Goal: Use online tool/utility: Use online tool/utility

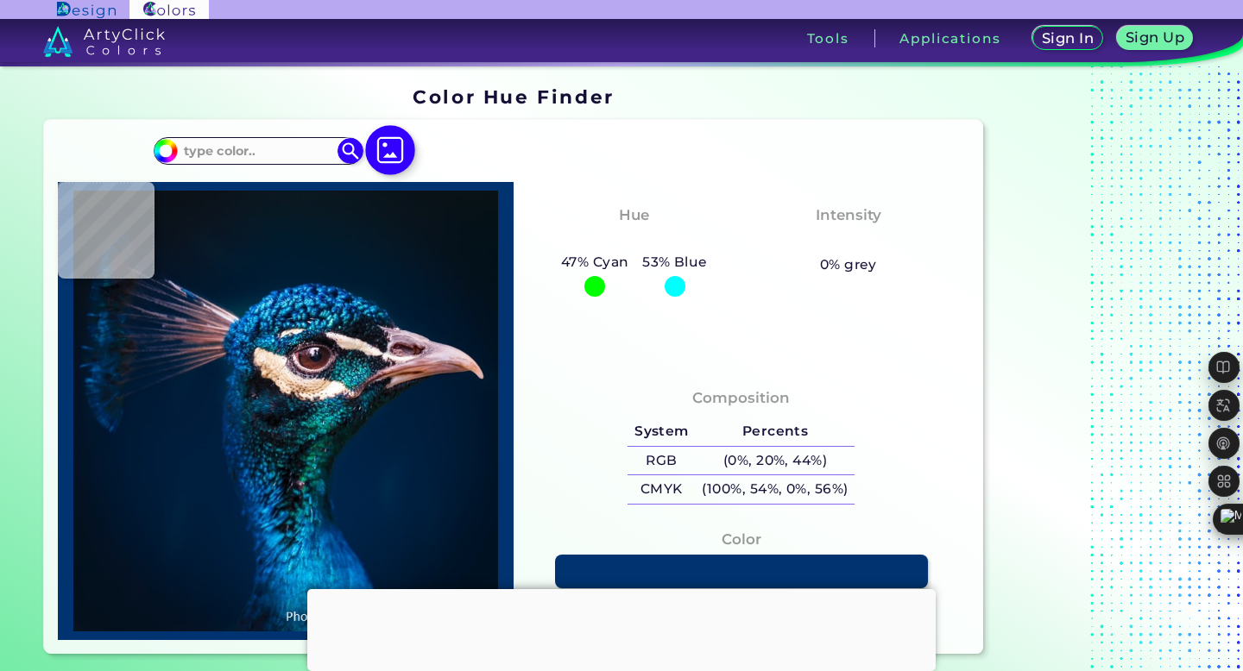
click at [396, 149] on img at bounding box center [390, 150] width 50 height 50
click at [0, 0] on input "file" at bounding box center [0, 0] width 0 height 0
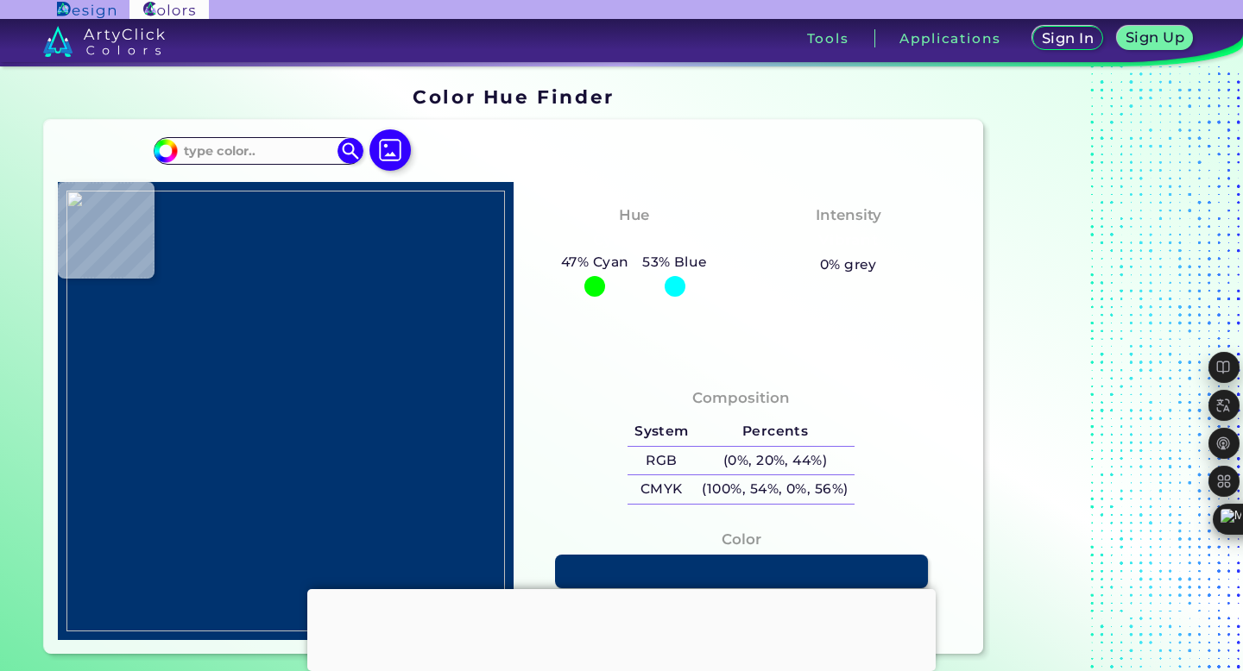
type input "#7f5d52"
type input "#7F5D52"
type input "#878780"
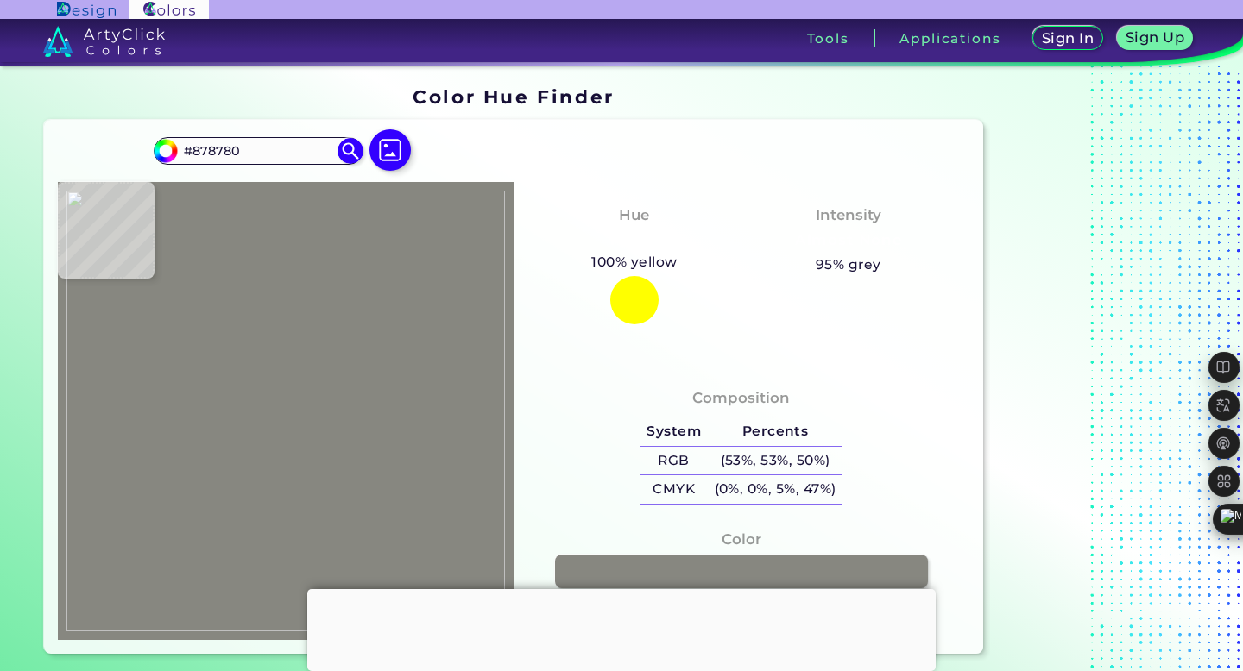
type input "#ebebeb"
type input "#EBEBEB"
type input "#ffffff"
type input "#FFFFFF"
type input "#878780"
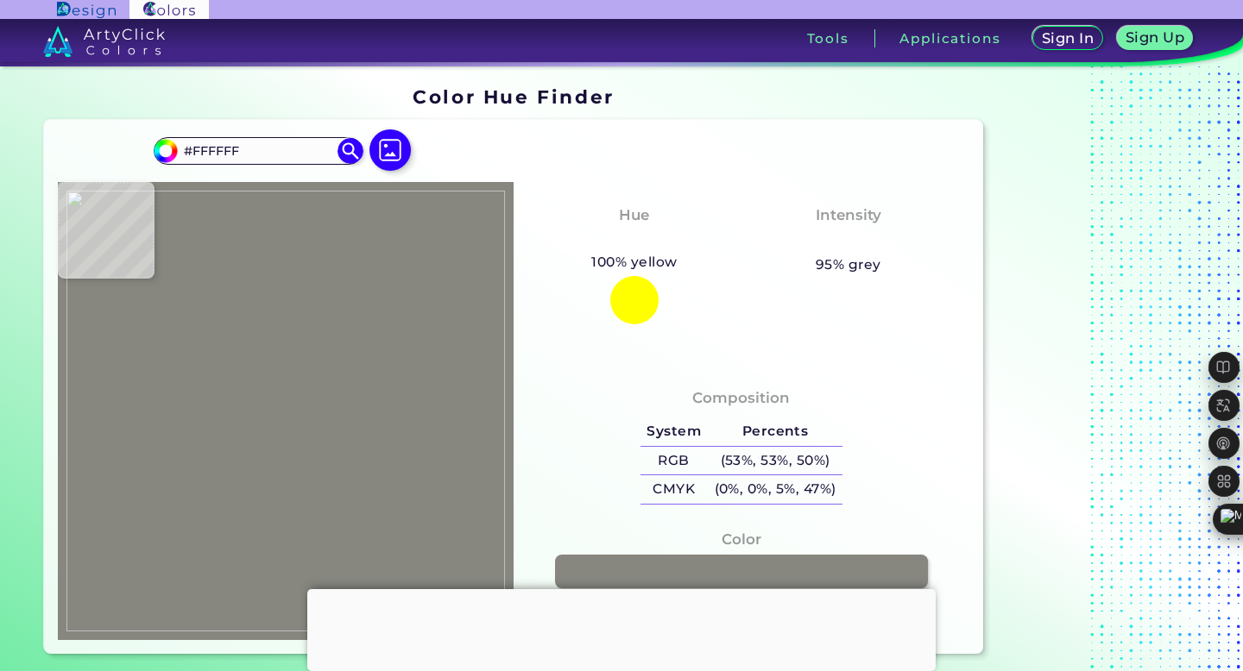
type input "#878780"
click at [234, 486] on img at bounding box center [285, 411] width 438 height 441
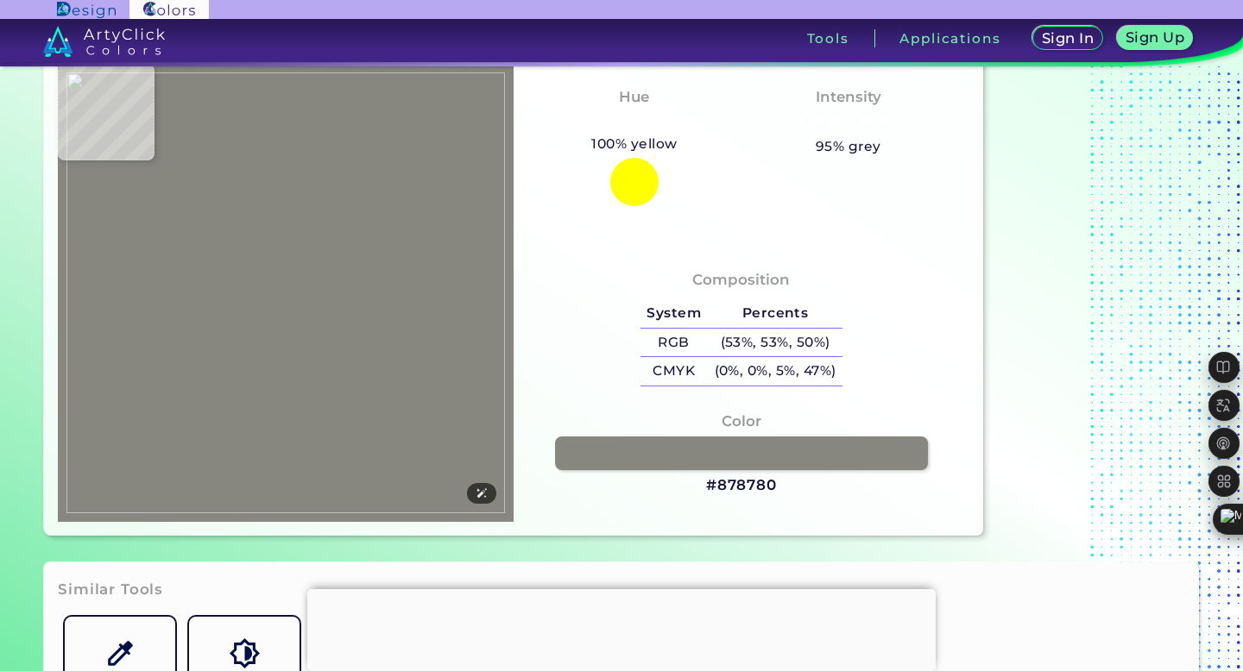
type input "#000000"
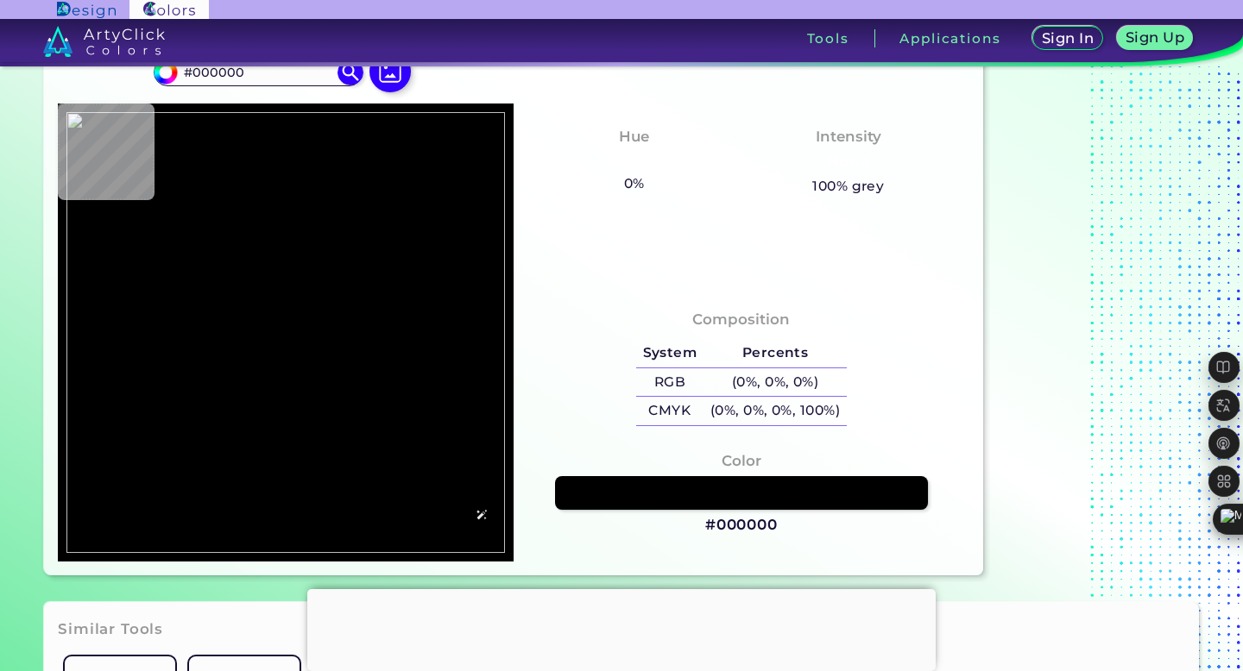
type input "#ffffff"
type input "#FFFFFF"
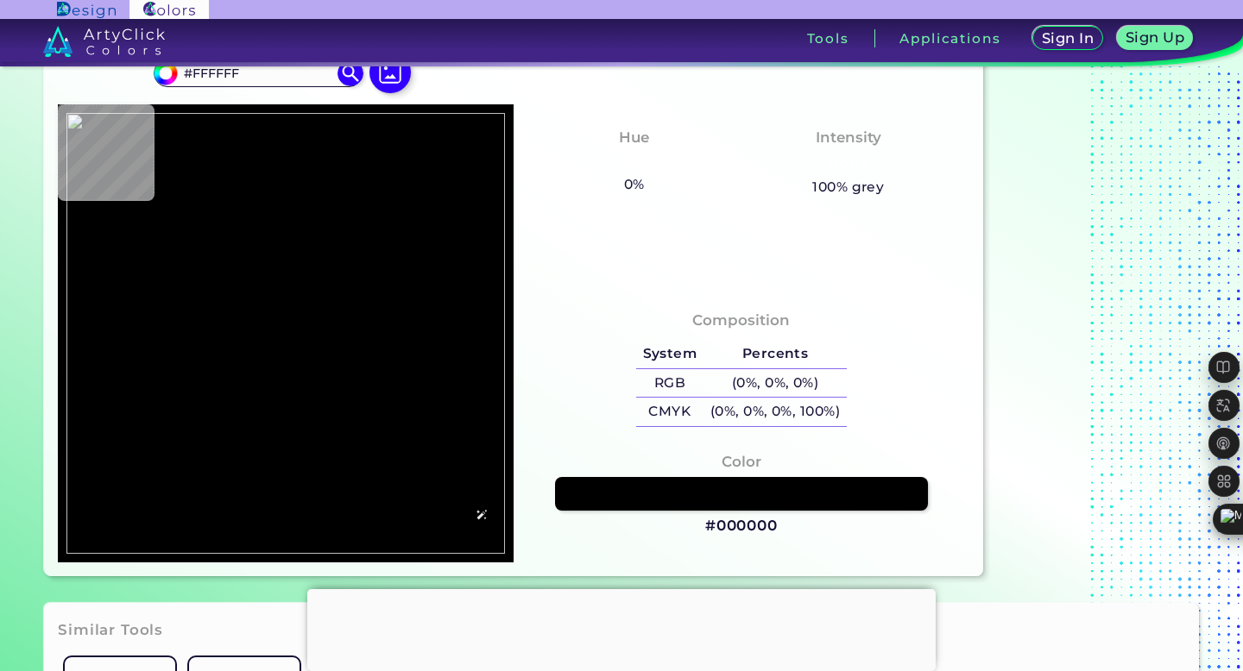
type input "#878780"
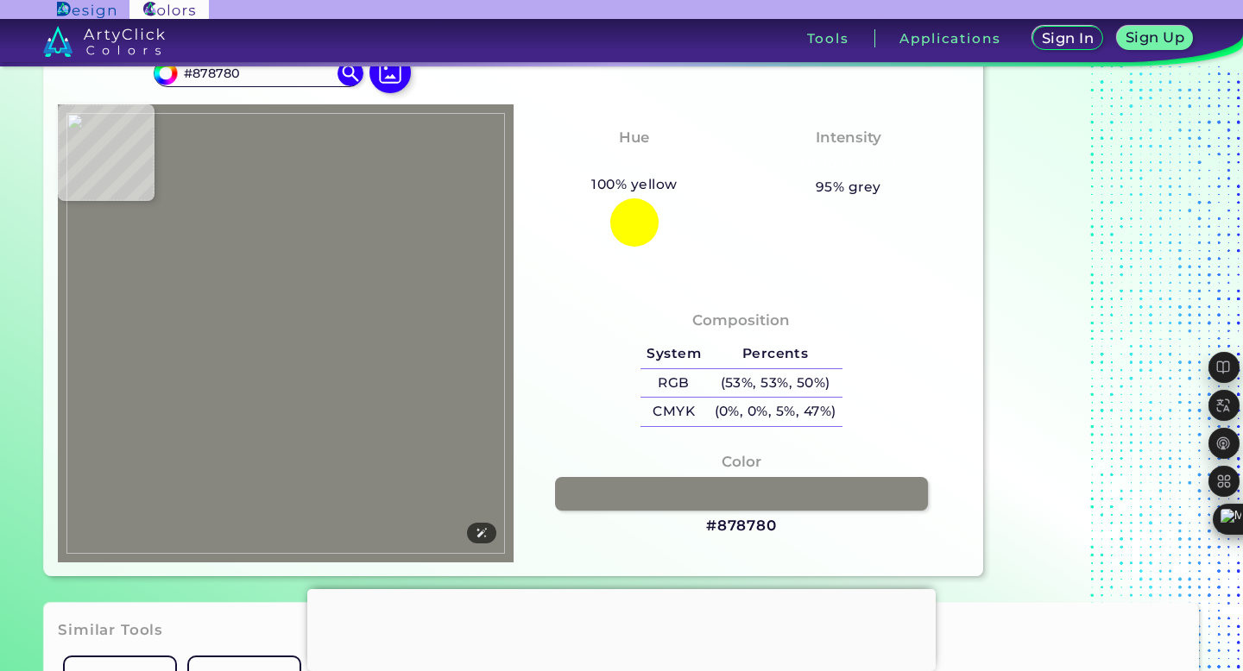
scroll to position [72, 0]
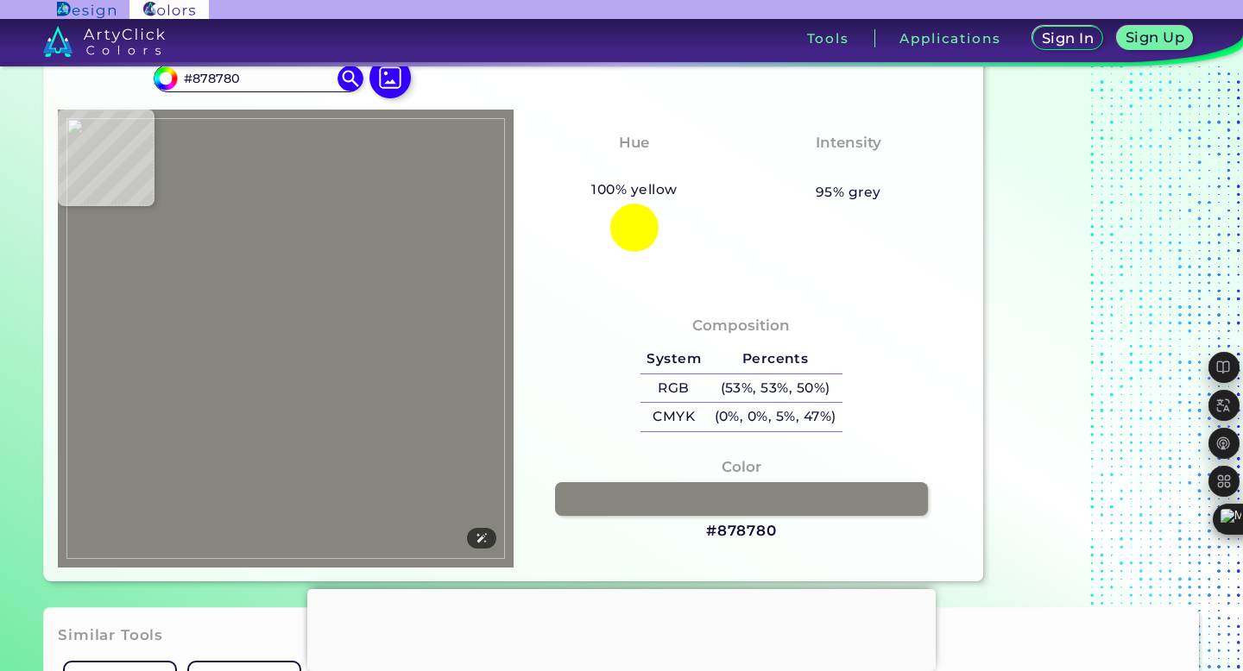
click at [242, 410] on img at bounding box center [285, 338] width 438 height 441
click at [249, 403] on img at bounding box center [285, 338] width 438 height 441
type input "#ffa07e"
type input "#FFA07E"
type input "#7f5d54"
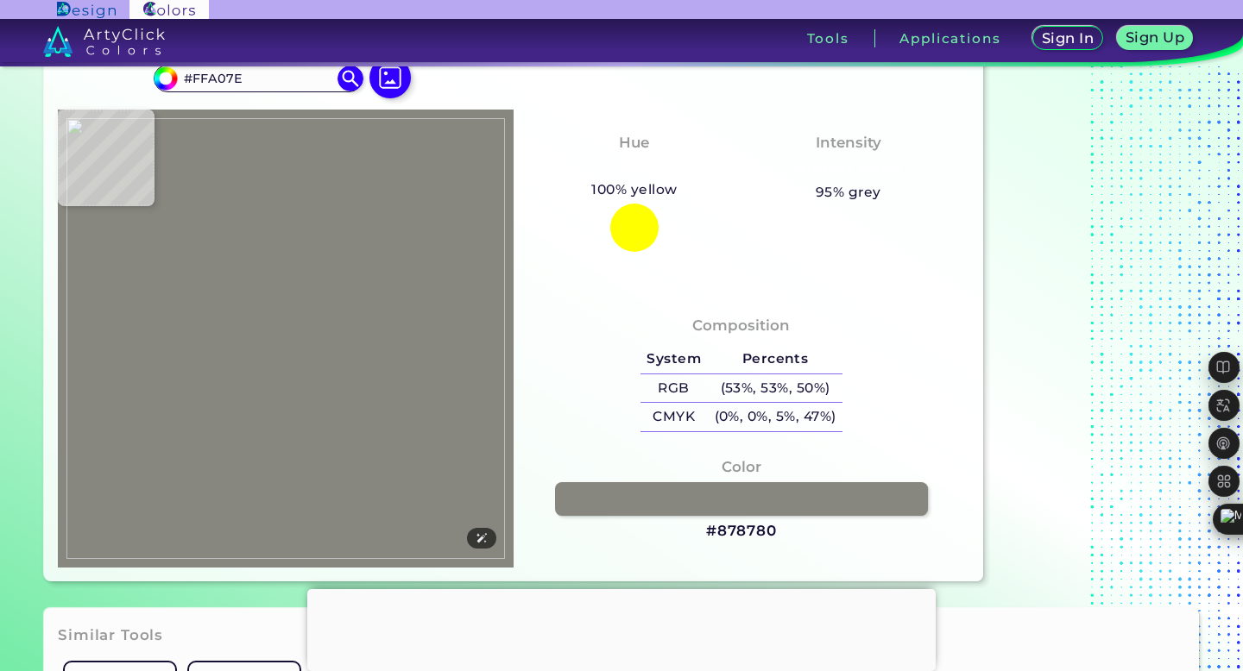
type input "#7F5D54"
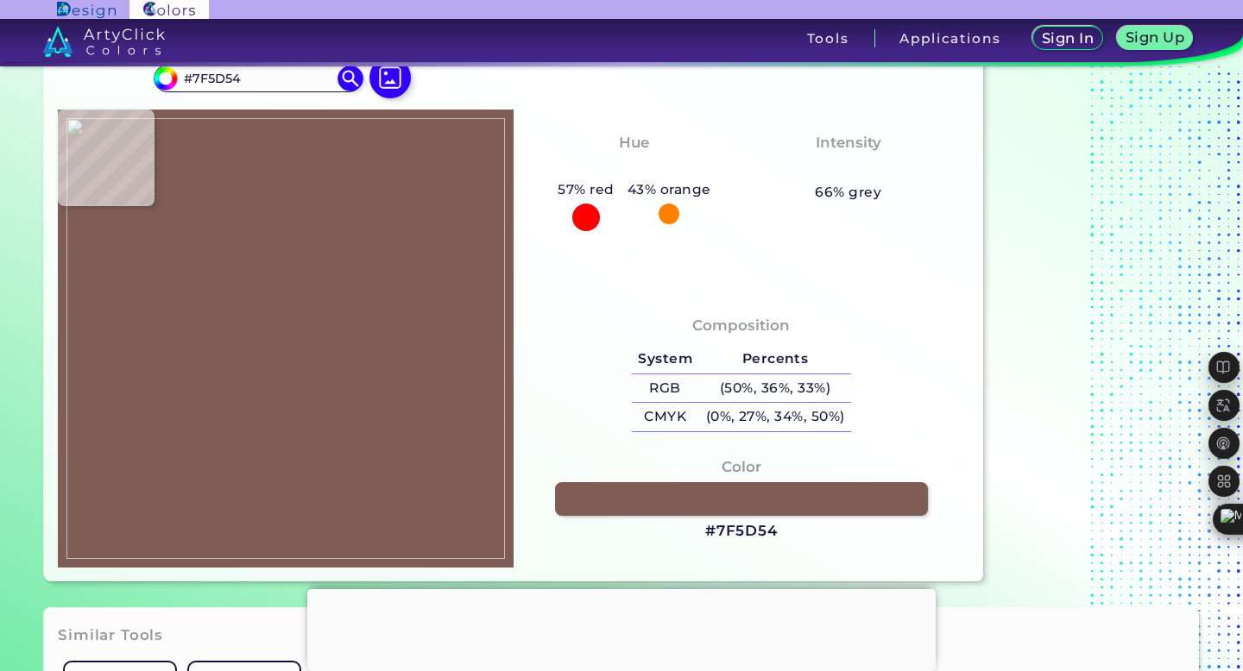
type input "#232816"
type input "#925f4a"
type input "#925F4A"
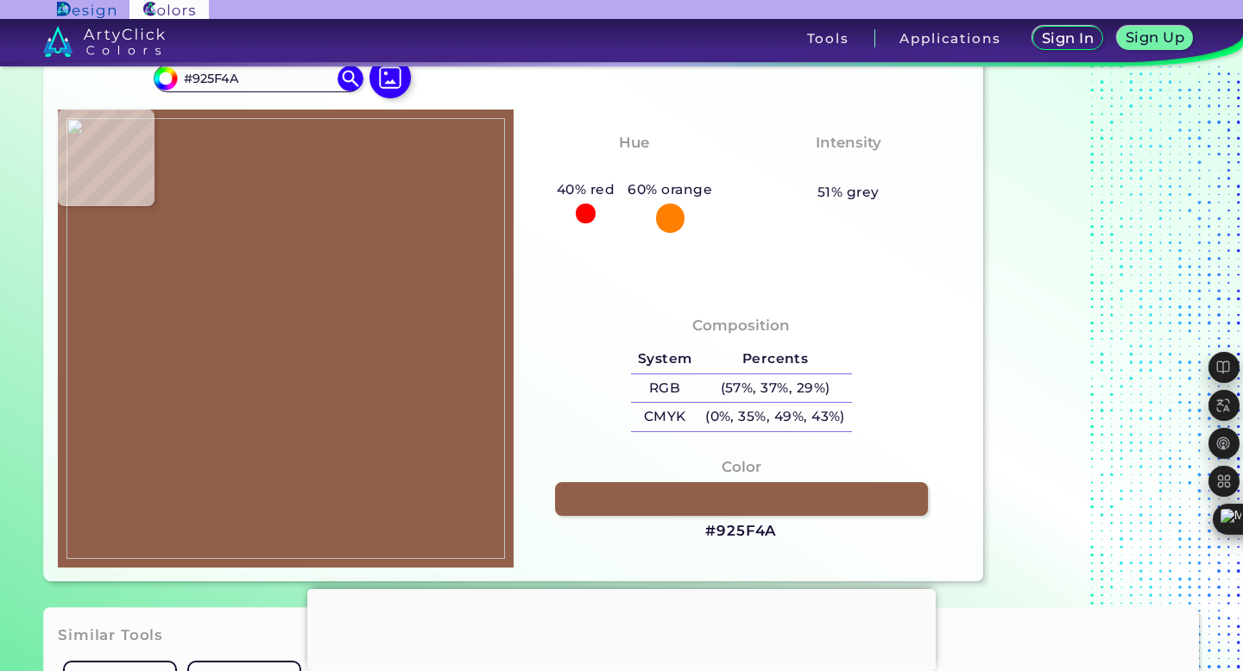
type input "#000000"
type input "#878780"
type input "#6f6263"
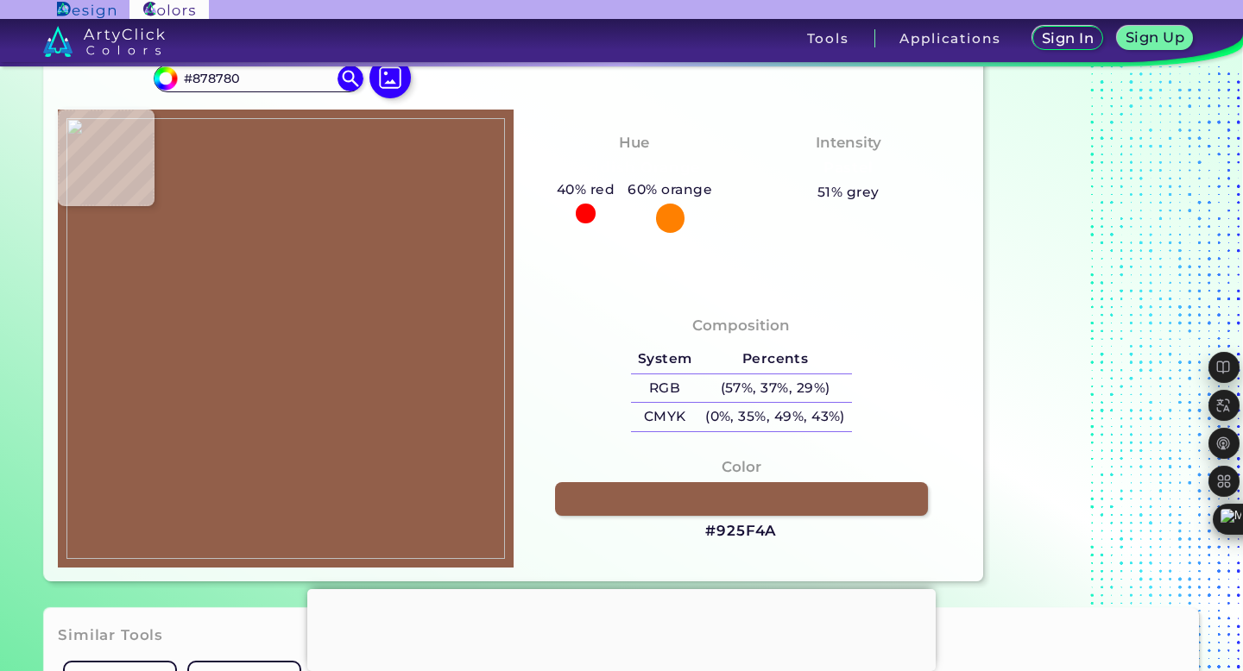
type input "#6F6263"
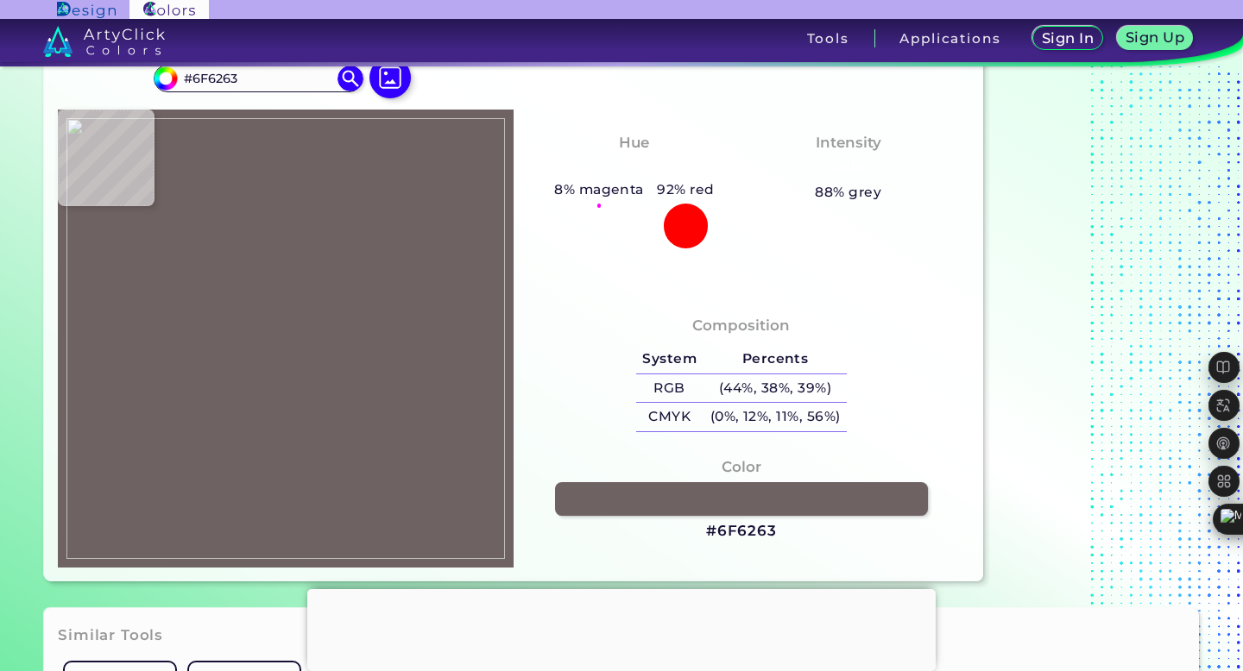
type input "#6e5e5e"
type input "#6E5E5E"
type input "#706060"
type input "#666659"
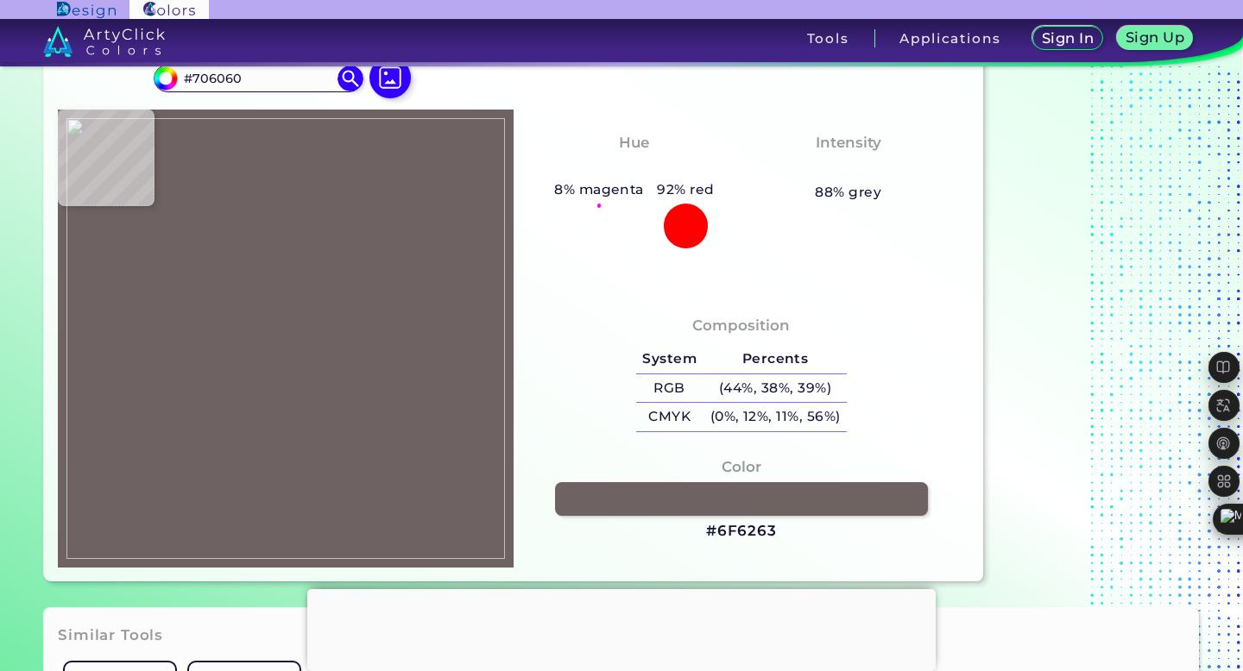
type input "#666659"
type input "#878780"
type input "#76766f"
type input "#76766F"
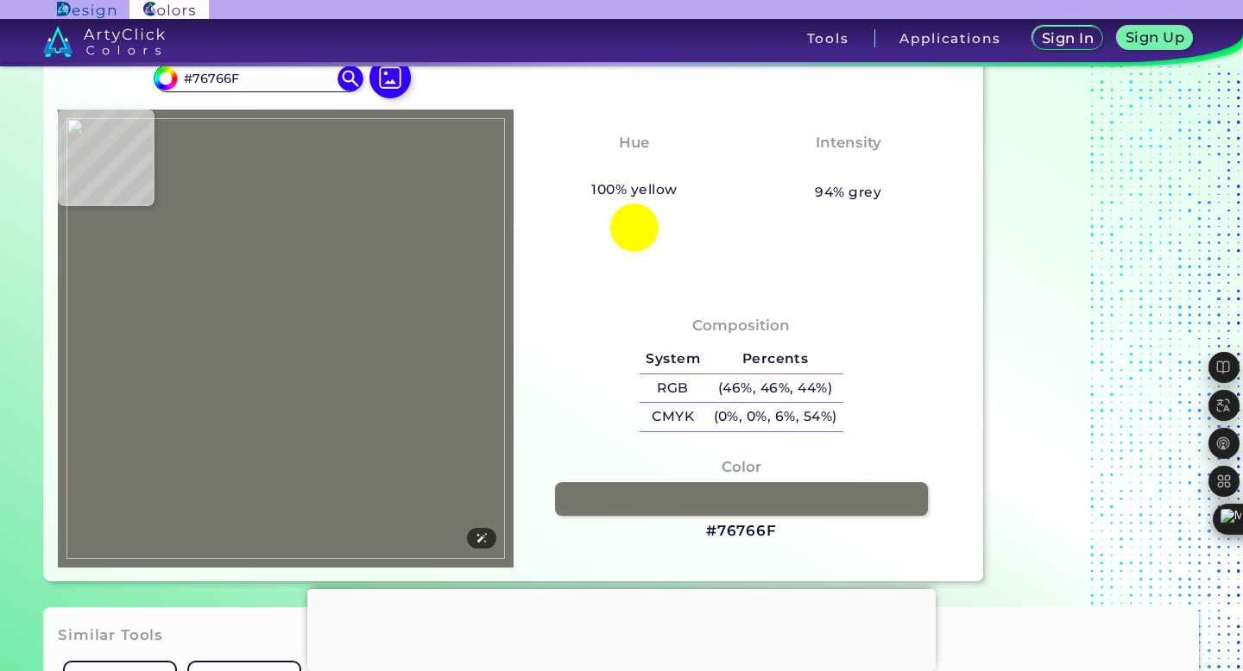
type input "#878780"
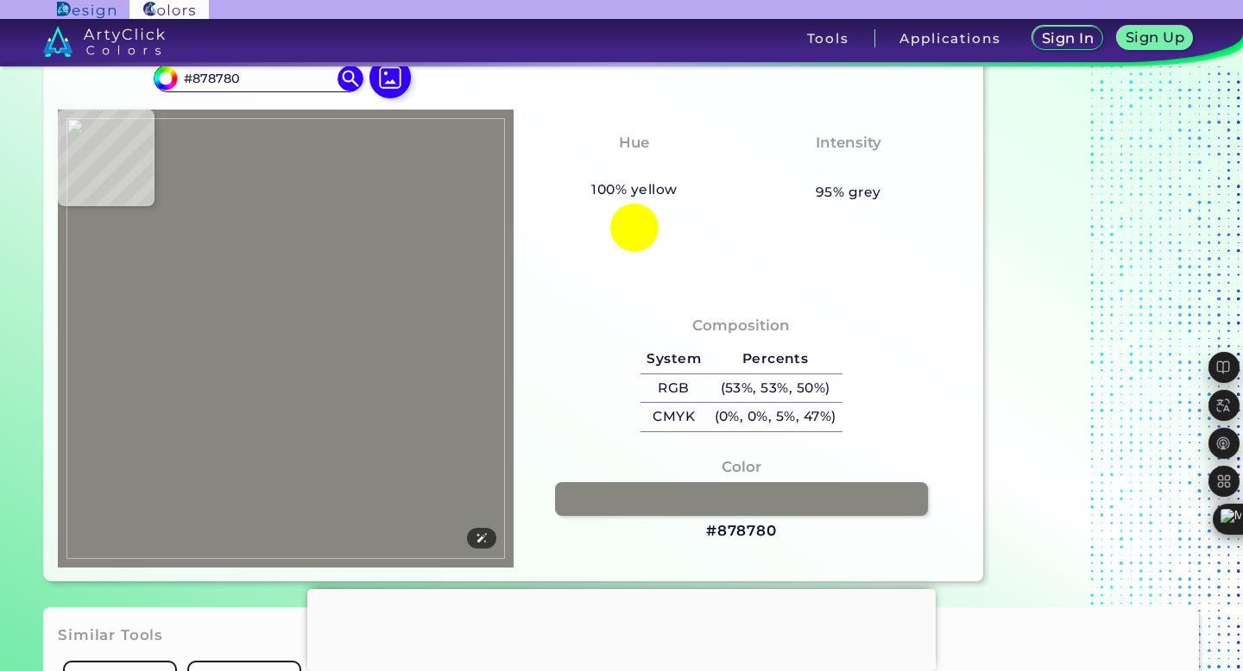
click at [308, 415] on img at bounding box center [285, 338] width 438 height 441
click at [751, 533] on h3 "#878780" at bounding box center [741, 531] width 71 height 21
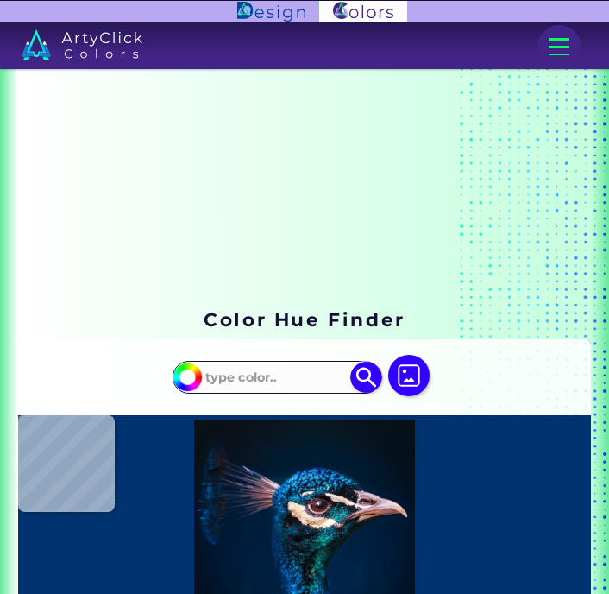
type input "#000000"
